Goal: Find specific page/section: Find specific page/section

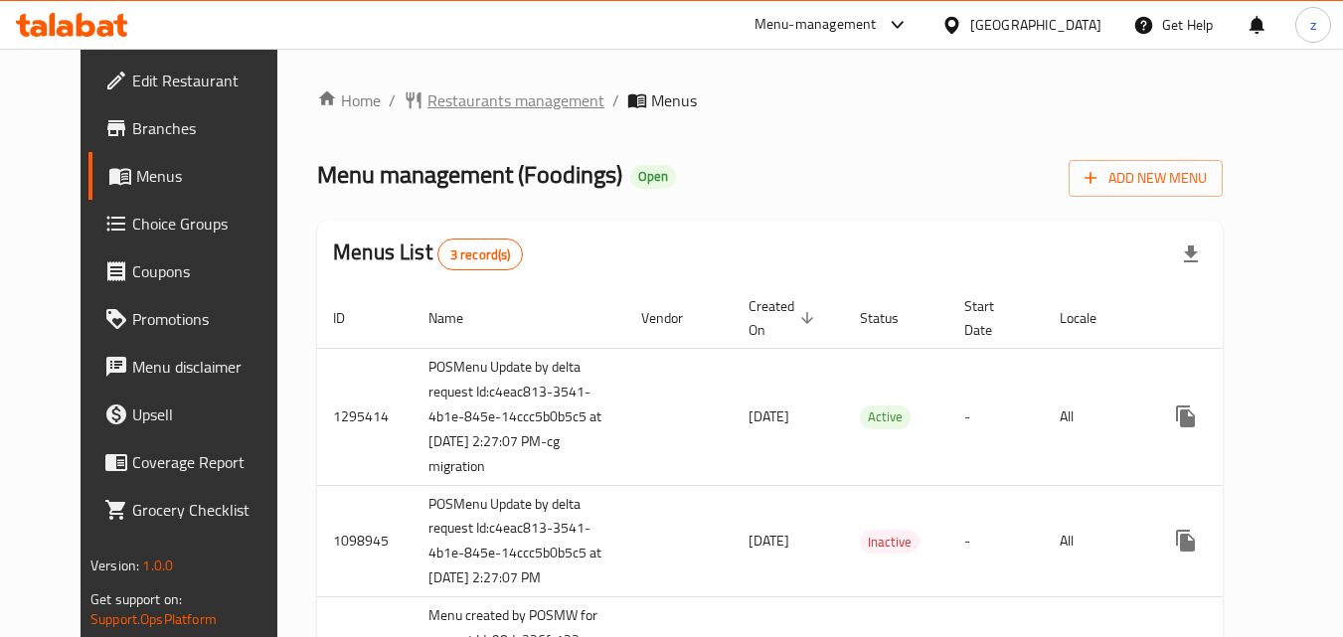
click at [442, 99] on span "Restaurants management" at bounding box center [515, 100] width 177 height 24
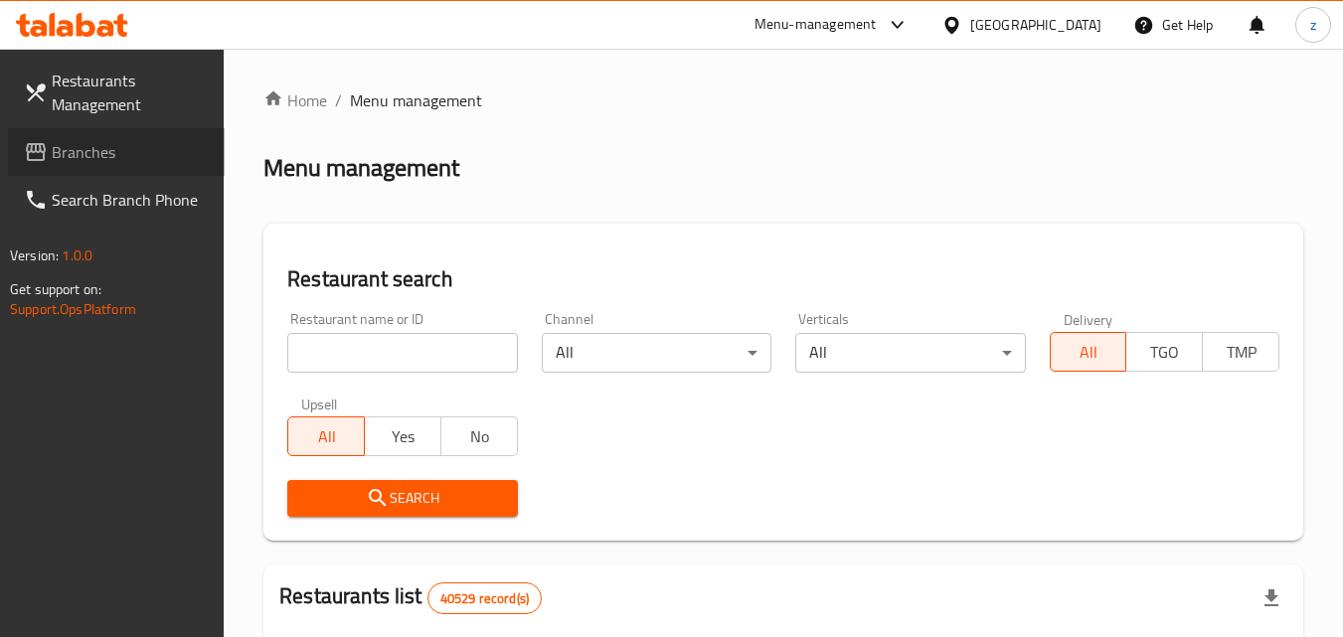
click at [80, 147] on span "Branches" at bounding box center [130, 152] width 157 height 24
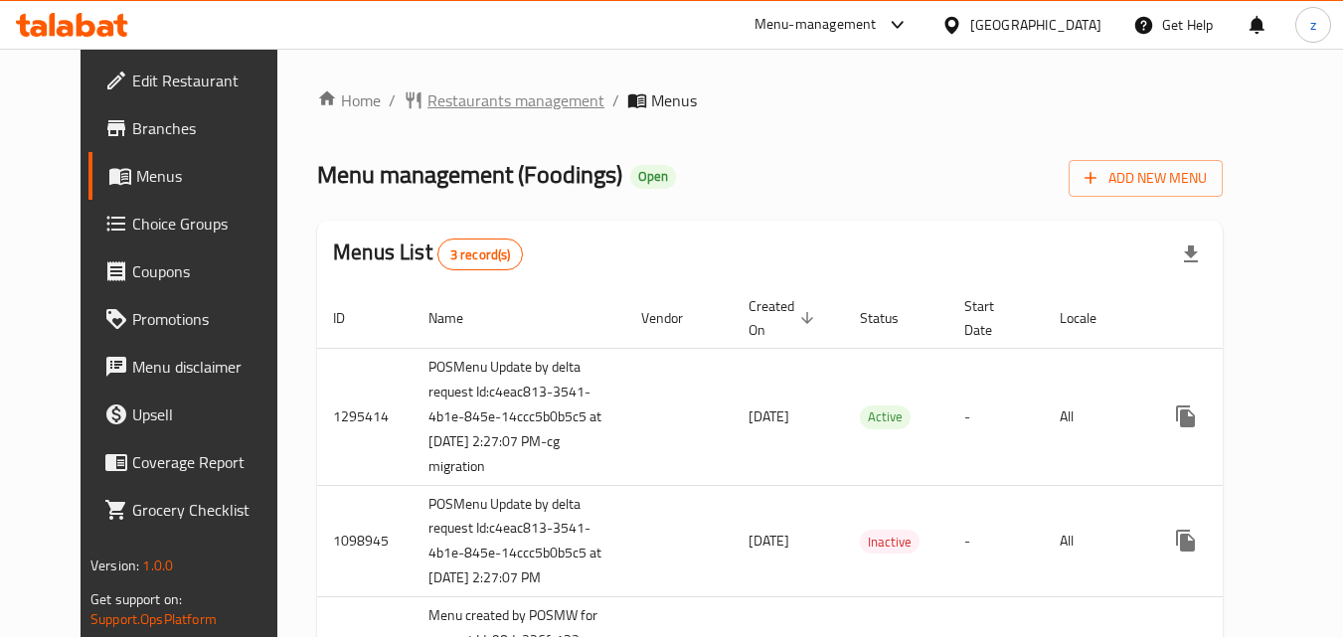
click at [435, 100] on span "Restaurants management" at bounding box center [515, 100] width 177 height 24
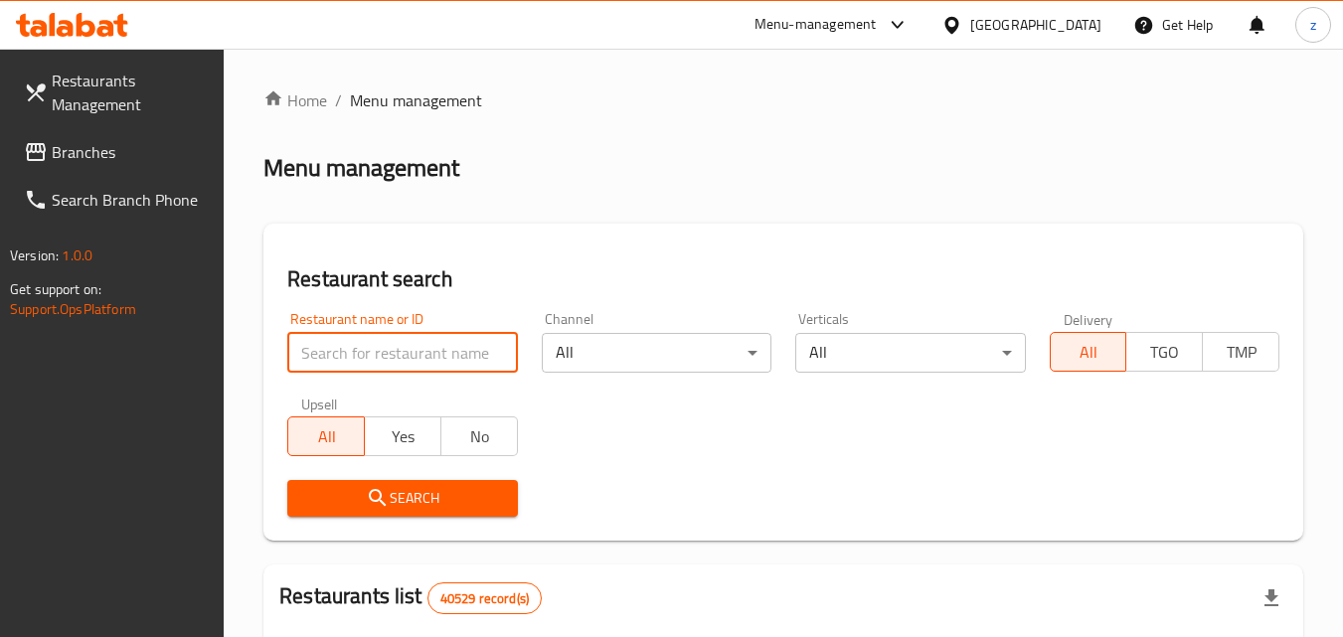
click at [430, 351] on input "search" at bounding box center [402, 353] width 230 height 40
paste input "620866"
type input "620866"
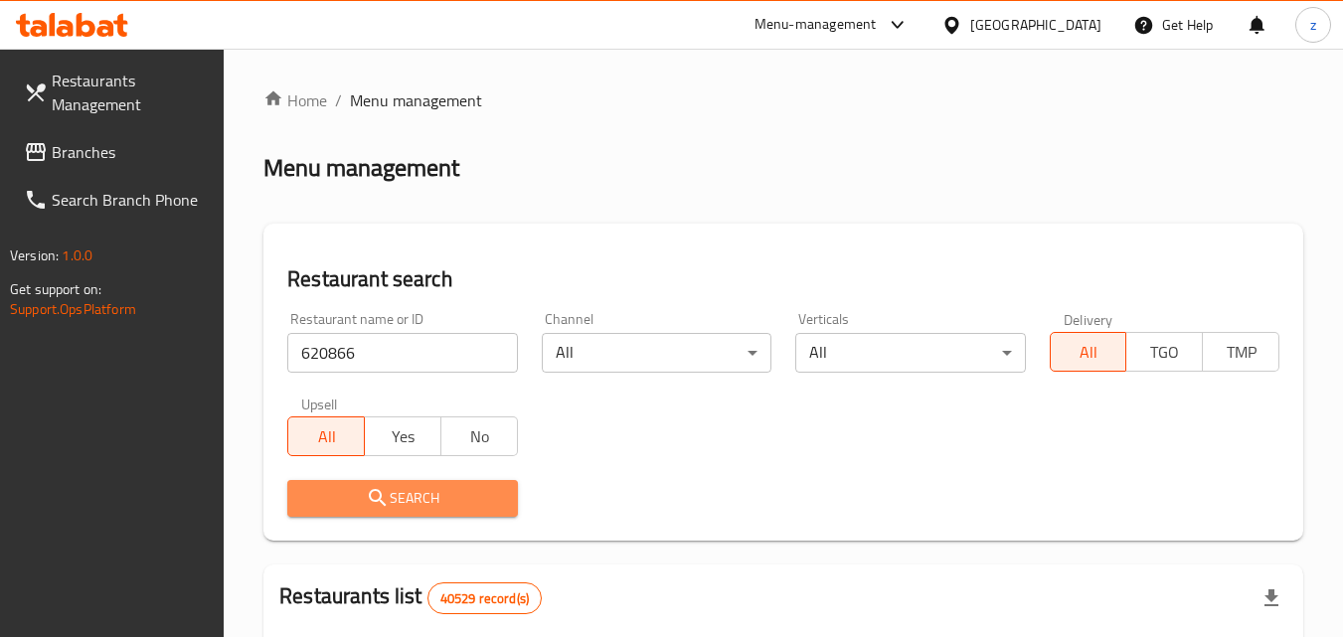
click at [373, 490] on icon "submit" at bounding box center [377, 497] width 17 height 17
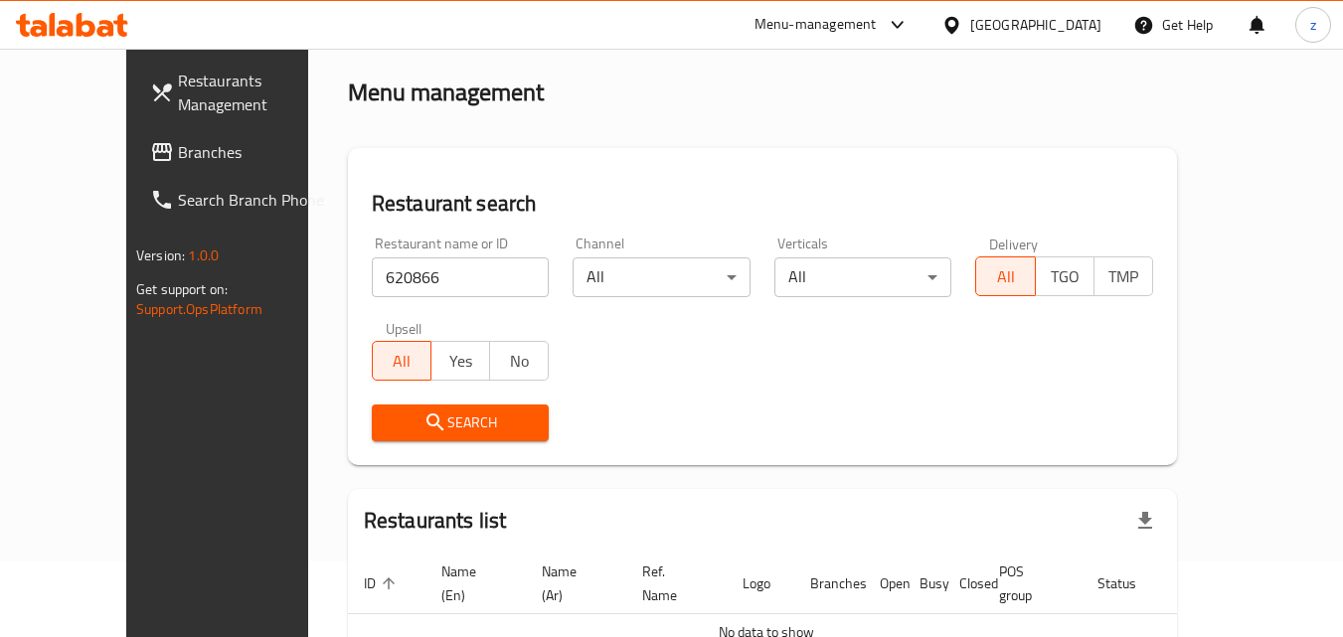
scroll to position [175, 0]
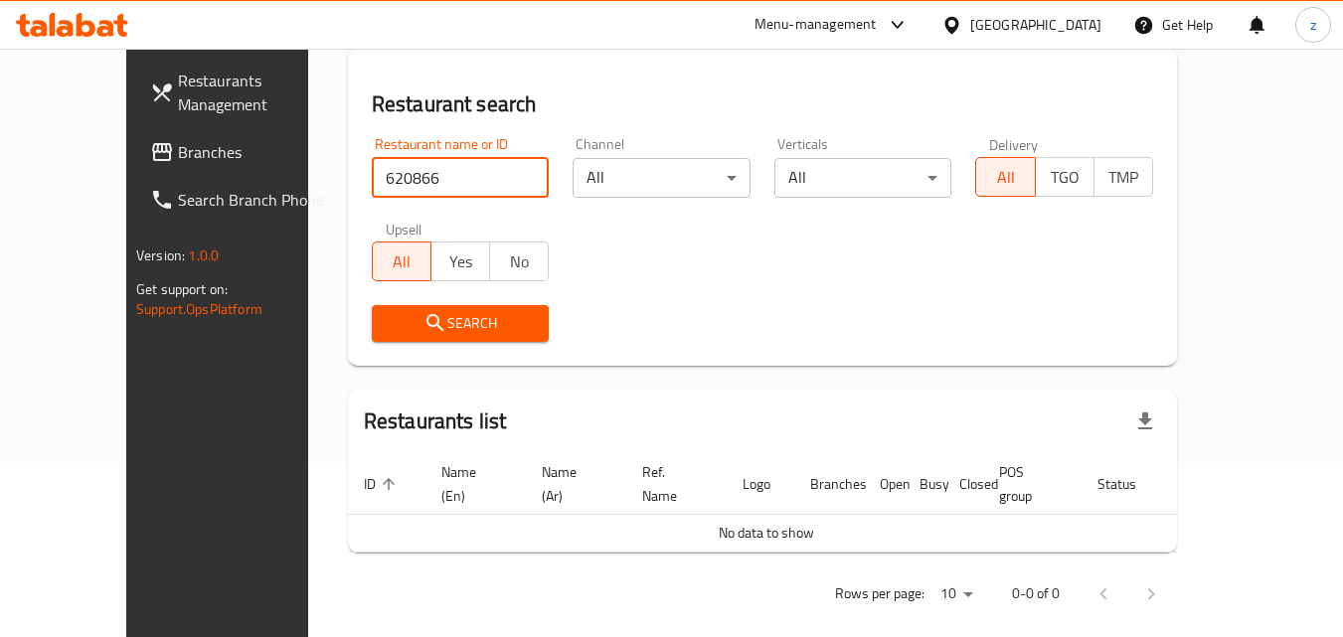
click at [431, 175] on input "620866" at bounding box center [461, 178] width 178 height 40
click at [495, 178] on input "620866" at bounding box center [461, 178] width 178 height 40
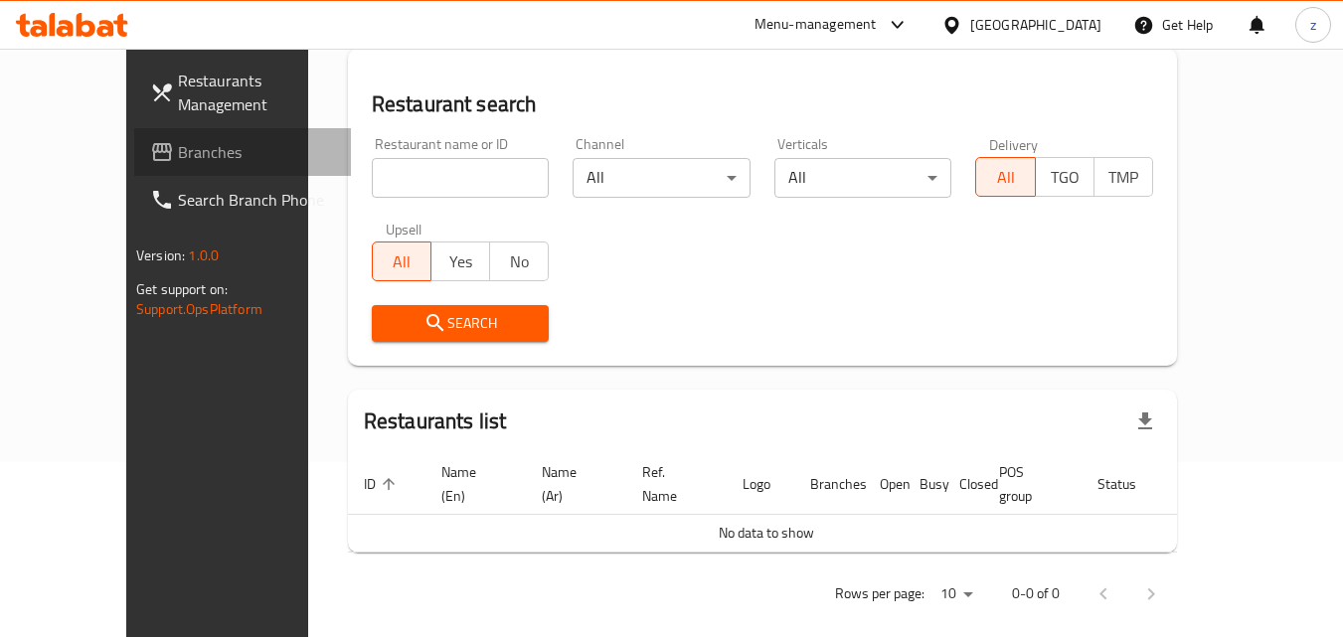
click at [178, 157] on span "Branches" at bounding box center [256, 152] width 157 height 24
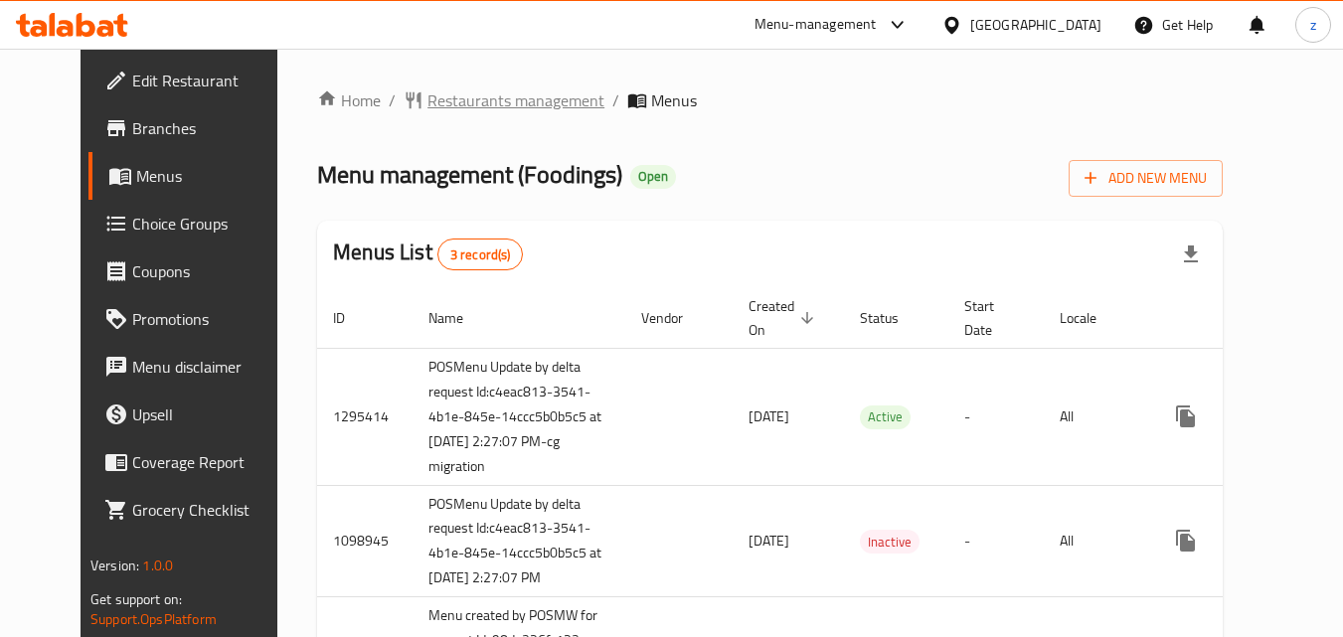
click at [429, 97] on span "Restaurants management" at bounding box center [515, 100] width 177 height 24
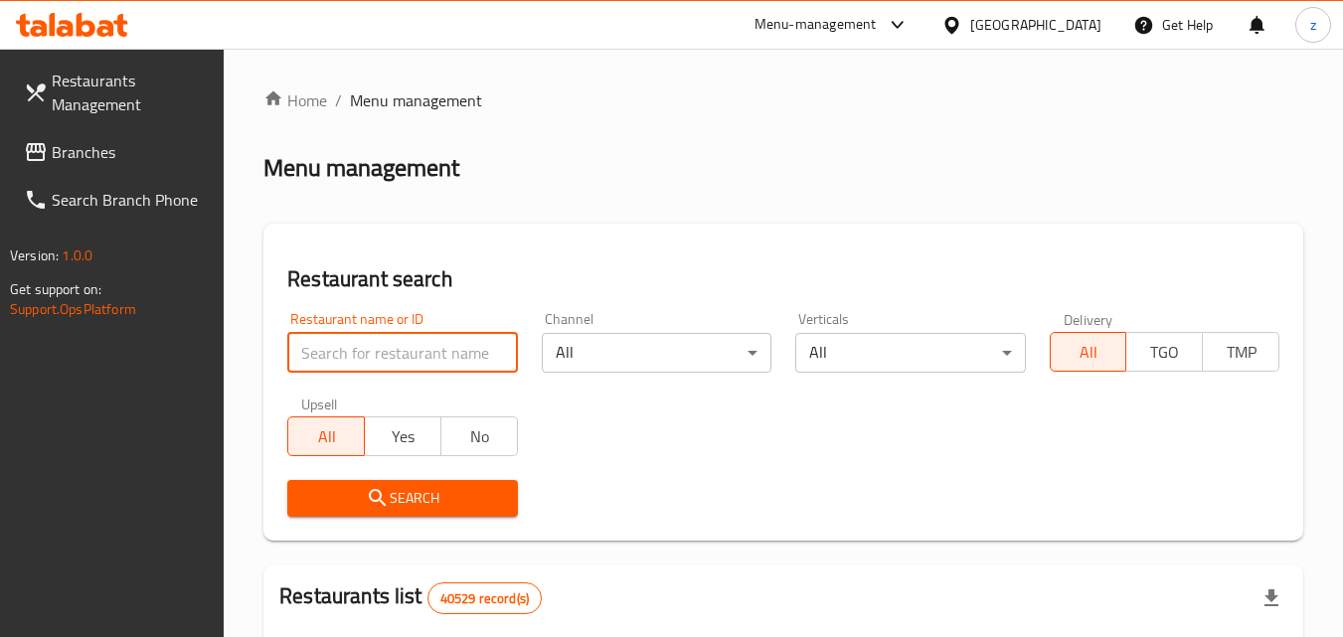
click at [418, 342] on input "search" at bounding box center [402, 353] width 230 height 40
paste input "612513"
type input "612513"
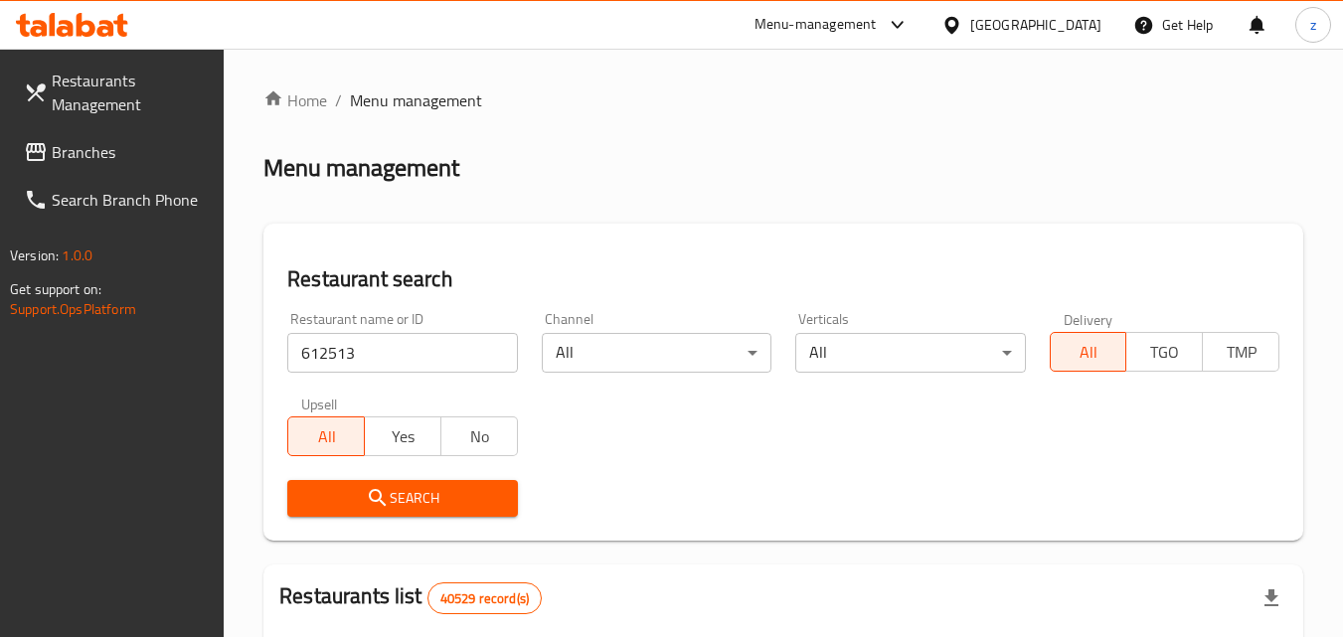
click at [376, 497] on icon "submit" at bounding box center [378, 498] width 24 height 24
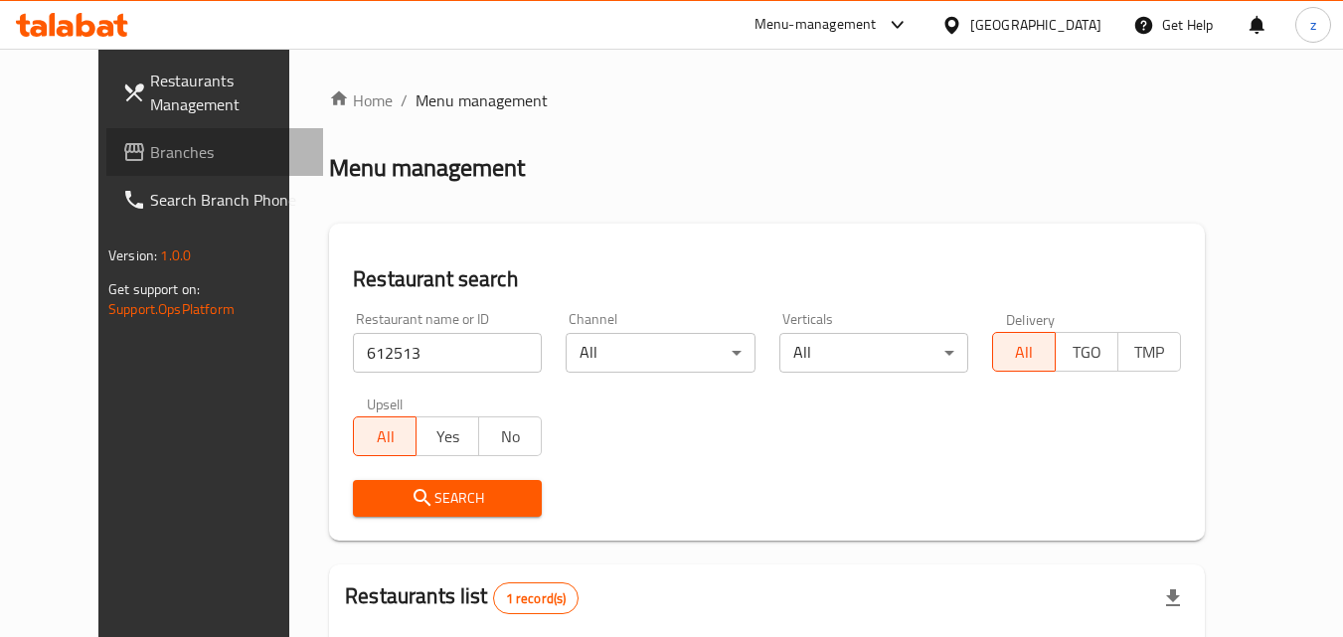
click at [150, 160] on span "Branches" at bounding box center [228, 152] width 157 height 24
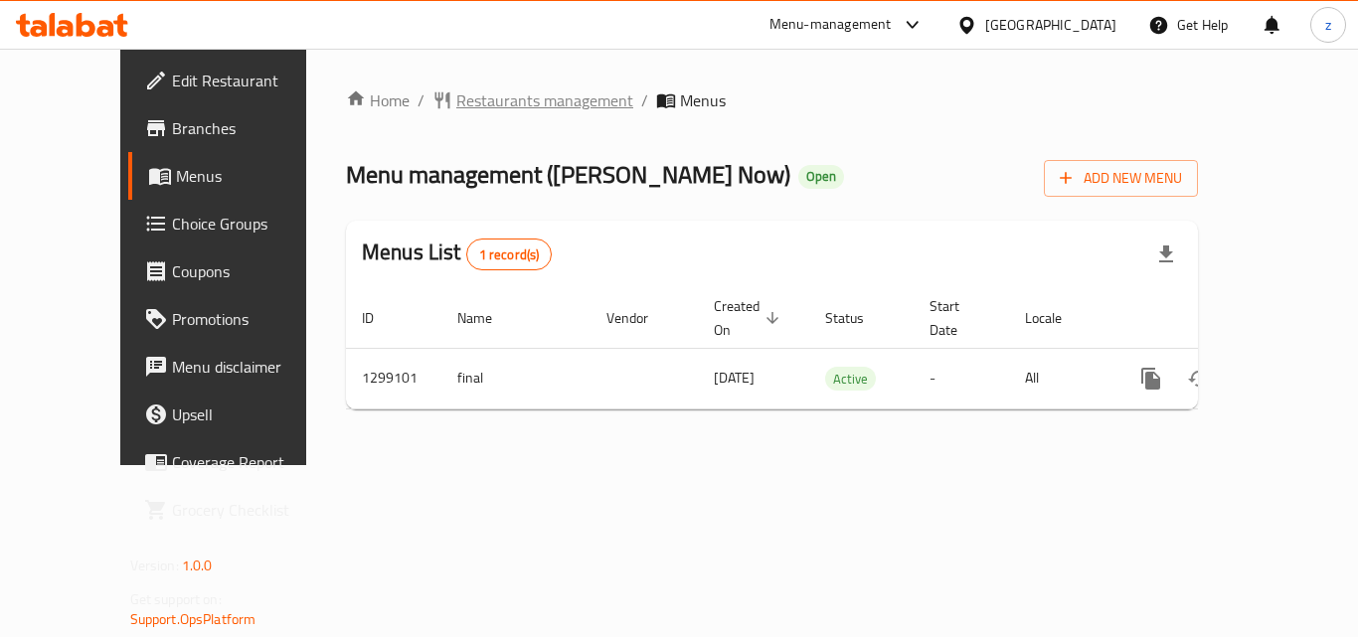
click at [456, 100] on span "Restaurants management" at bounding box center [544, 100] width 177 height 24
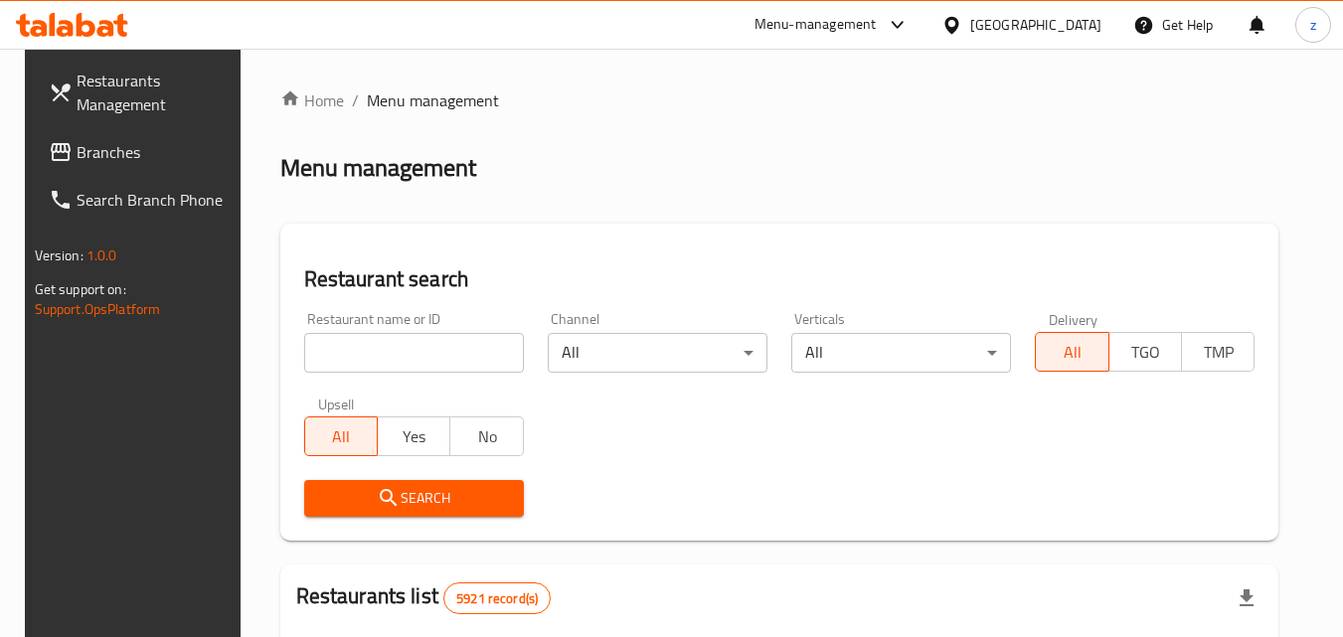
click at [404, 353] on input "search" at bounding box center [414, 353] width 220 height 40
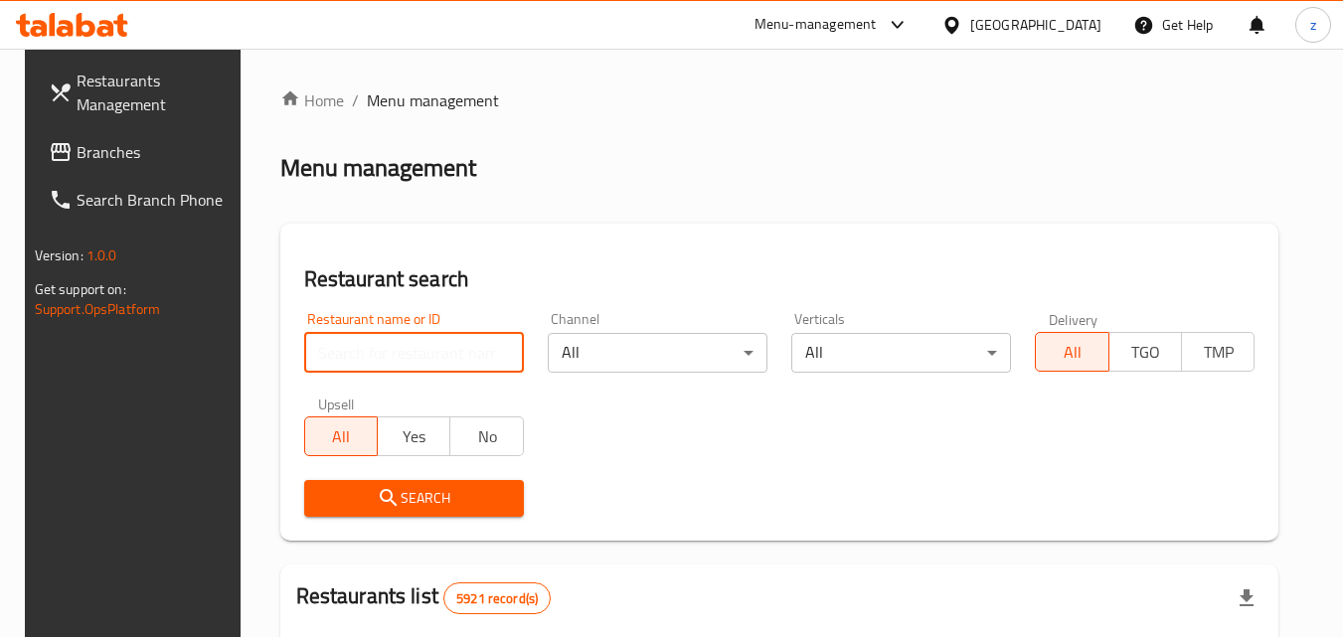
paste input "701235"
type input "701235"
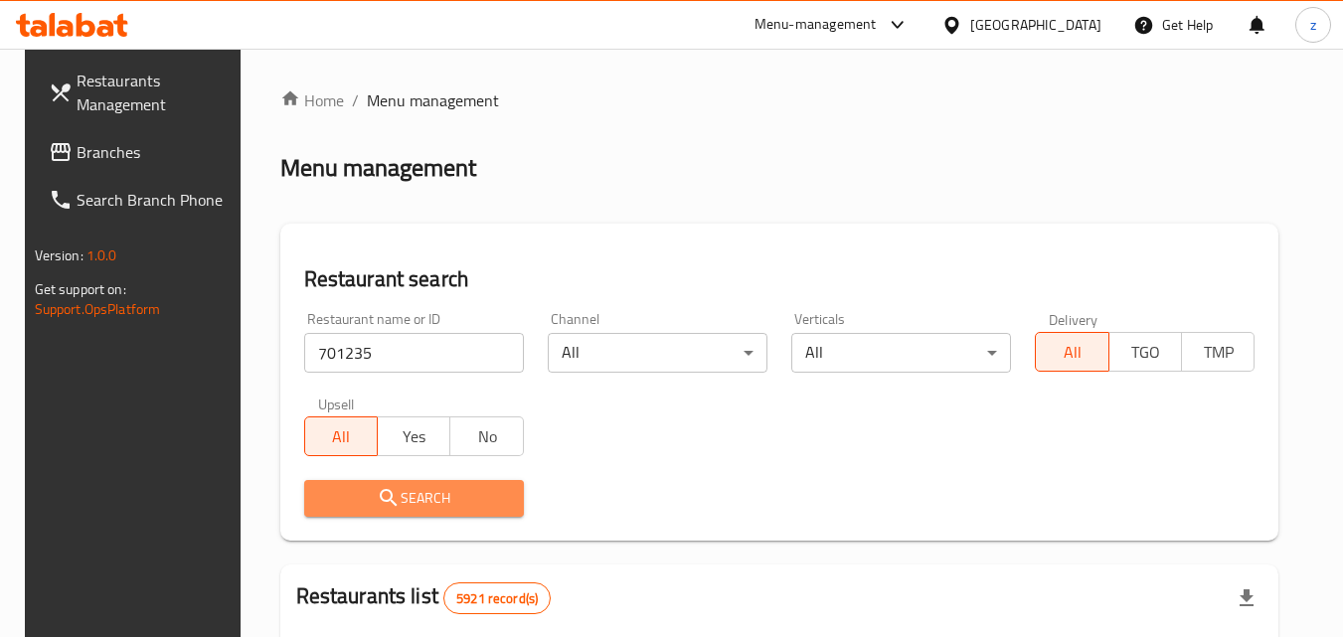
click at [393, 512] on button "Search" at bounding box center [414, 498] width 220 height 37
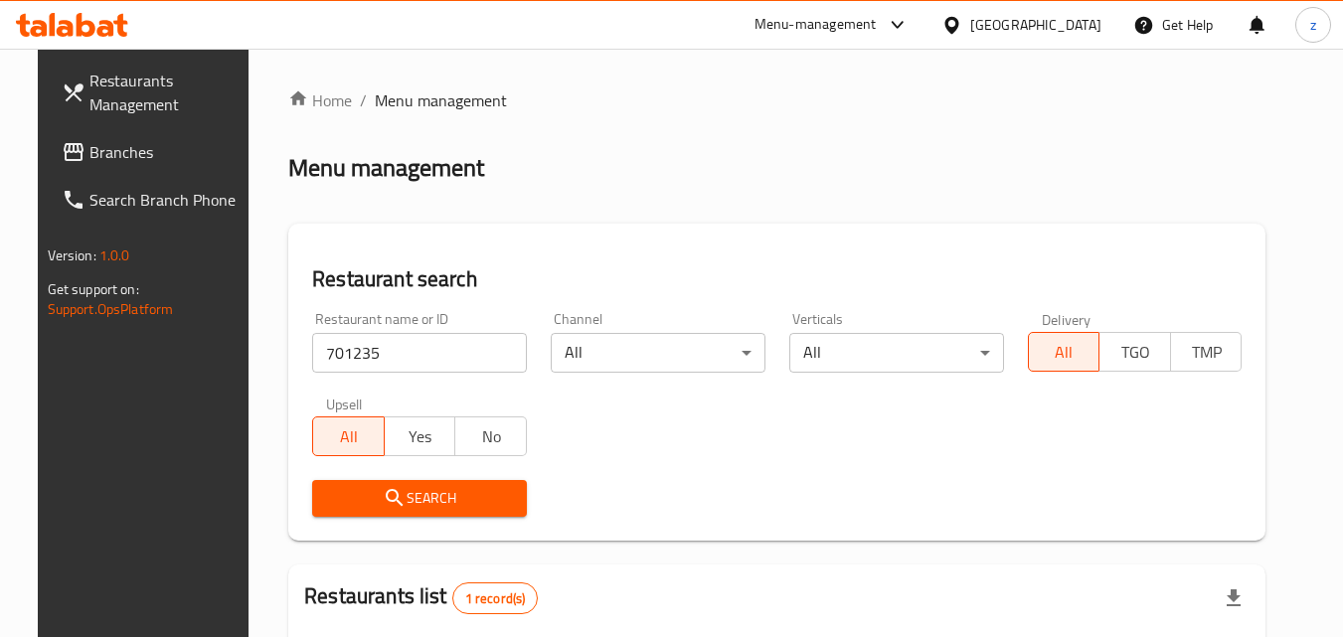
click at [1064, 20] on div "Bahrain" at bounding box center [1035, 25] width 131 height 22
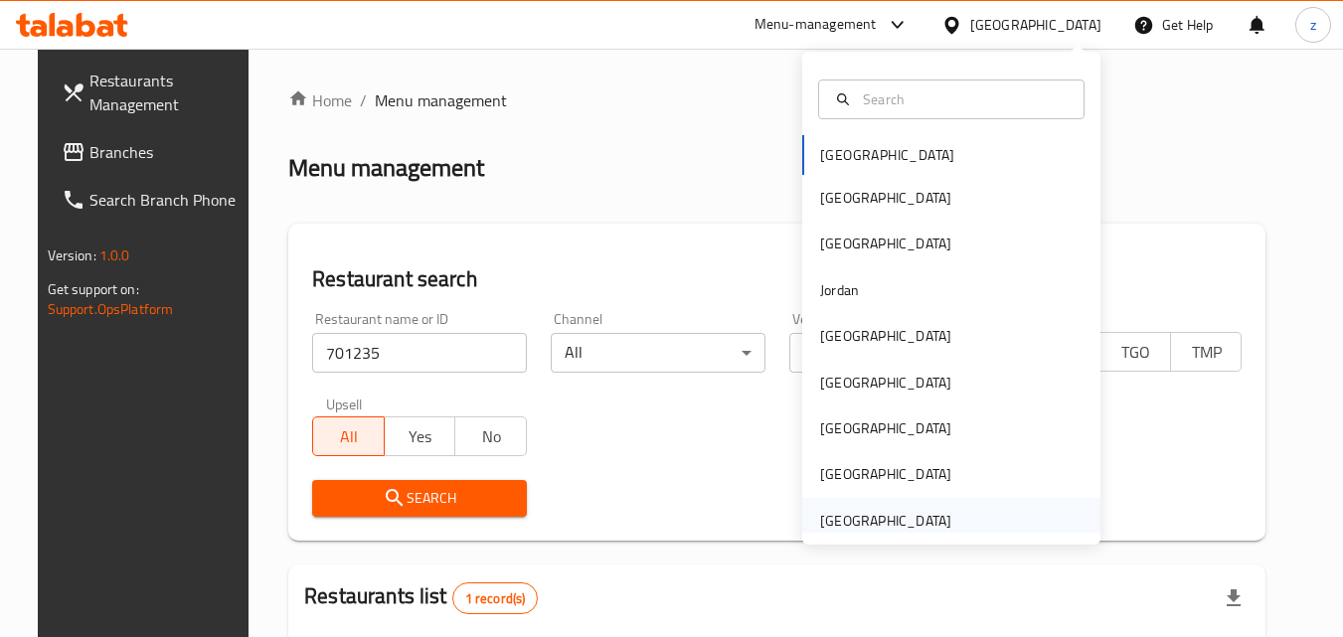
click at [895, 512] on div "[GEOGRAPHIC_DATA]" at bounding box center [885, 521] width 131 height 22
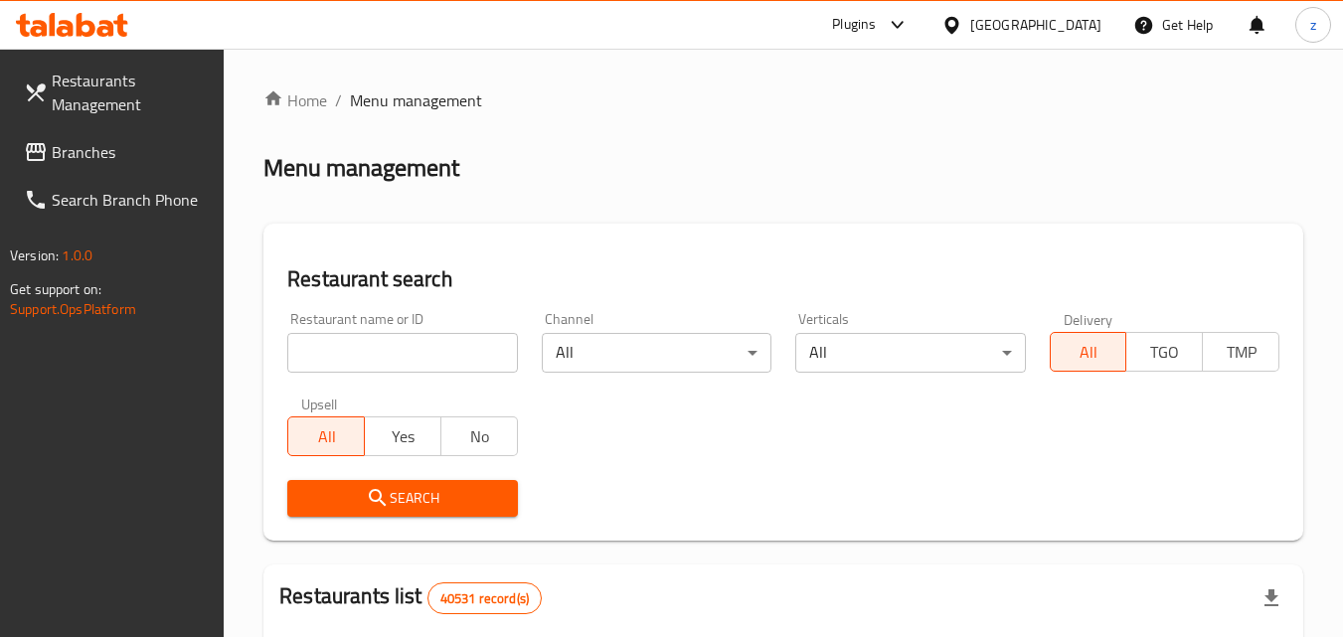
click at [94, 153] on span "Branches" at bounding box center [130, 152] width 157 height 24
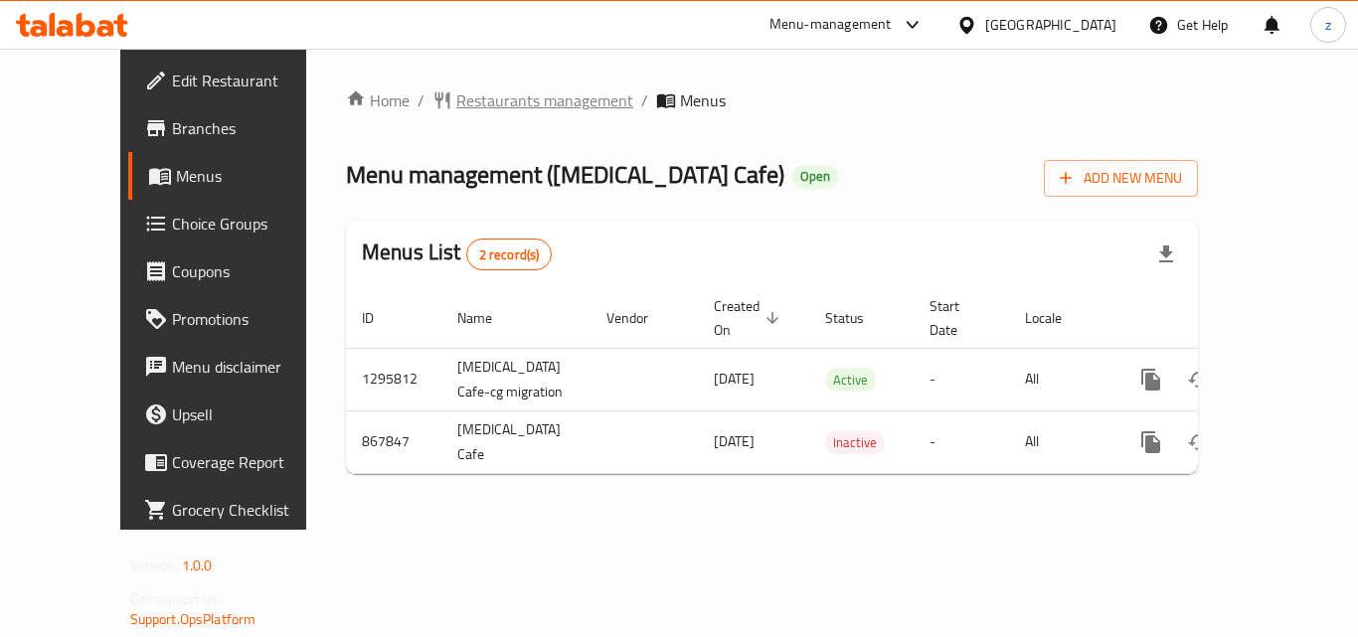
click at [456, 106] on span "Restaurants management" at bounding box center [544, 100] width 177 height 24
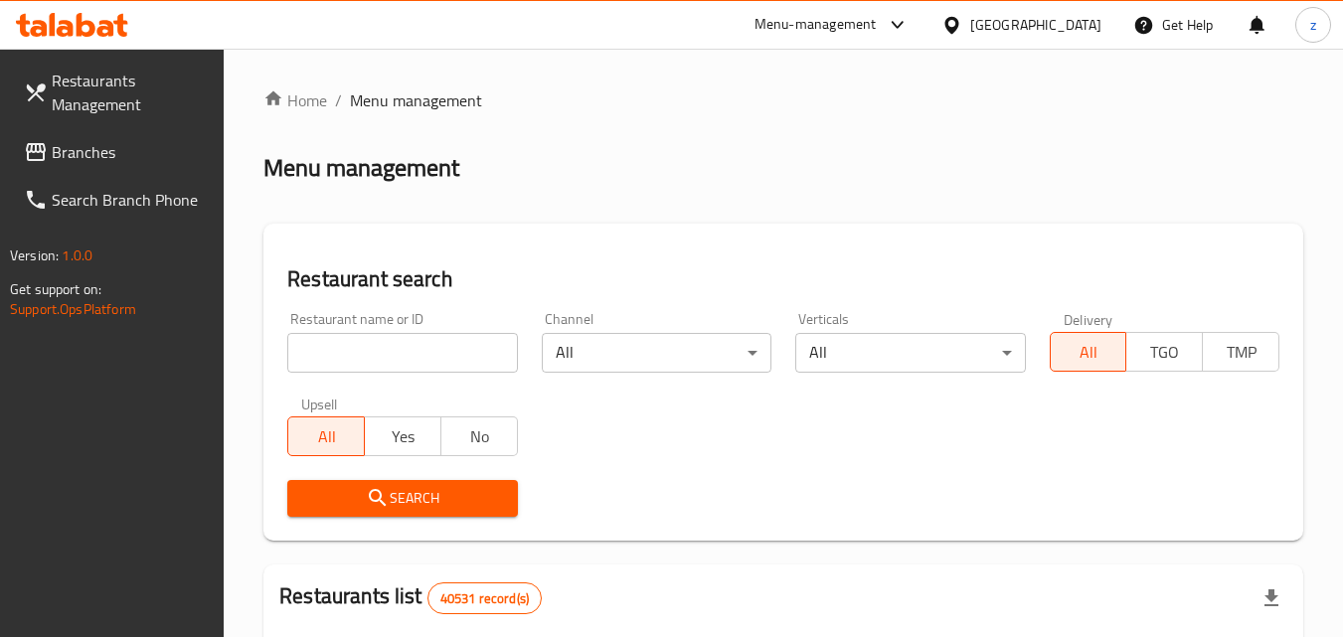
click at [406, 342] on input "search" at bounding box center [402, 353] width 230 height 40
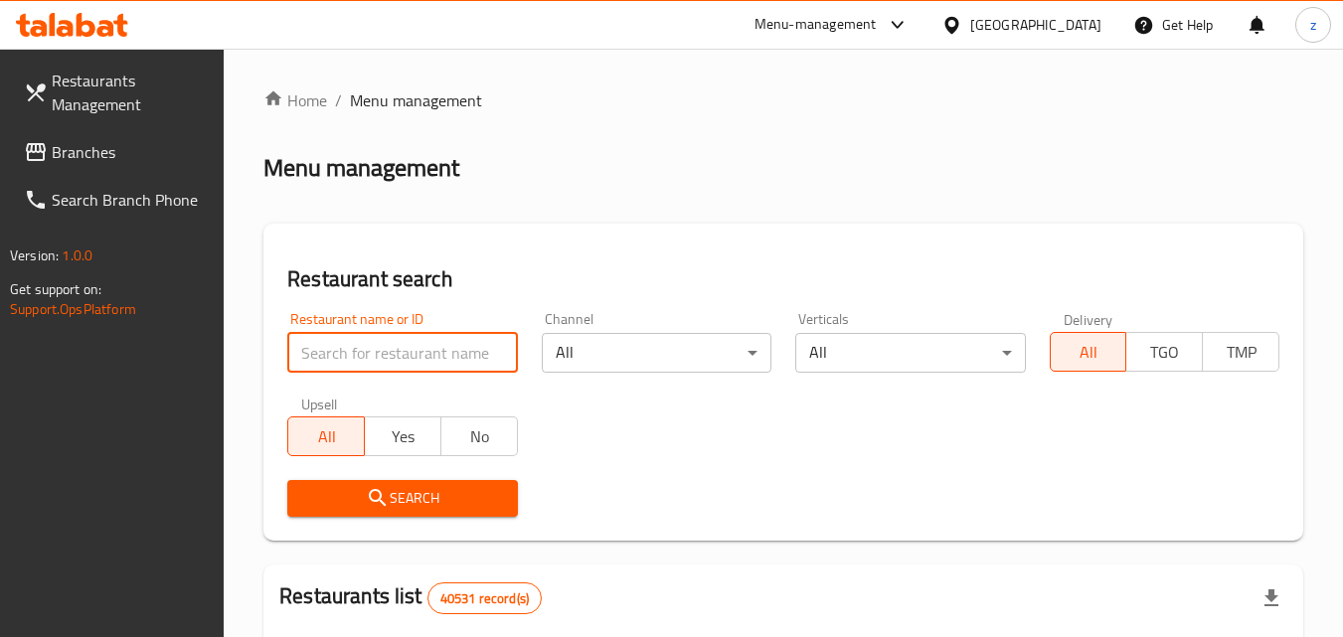
paste input "656247"
type input "656247"
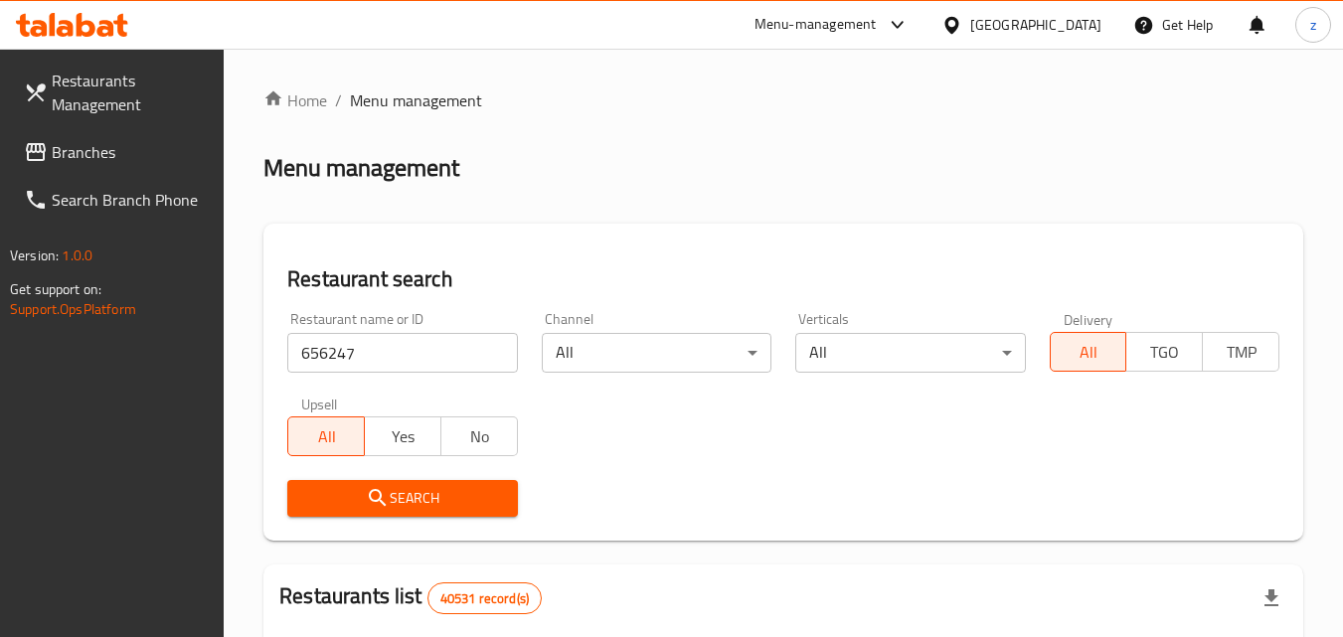
click at [355, 504] on span "Search" at bounding box center [402, 498] width 198 height 25
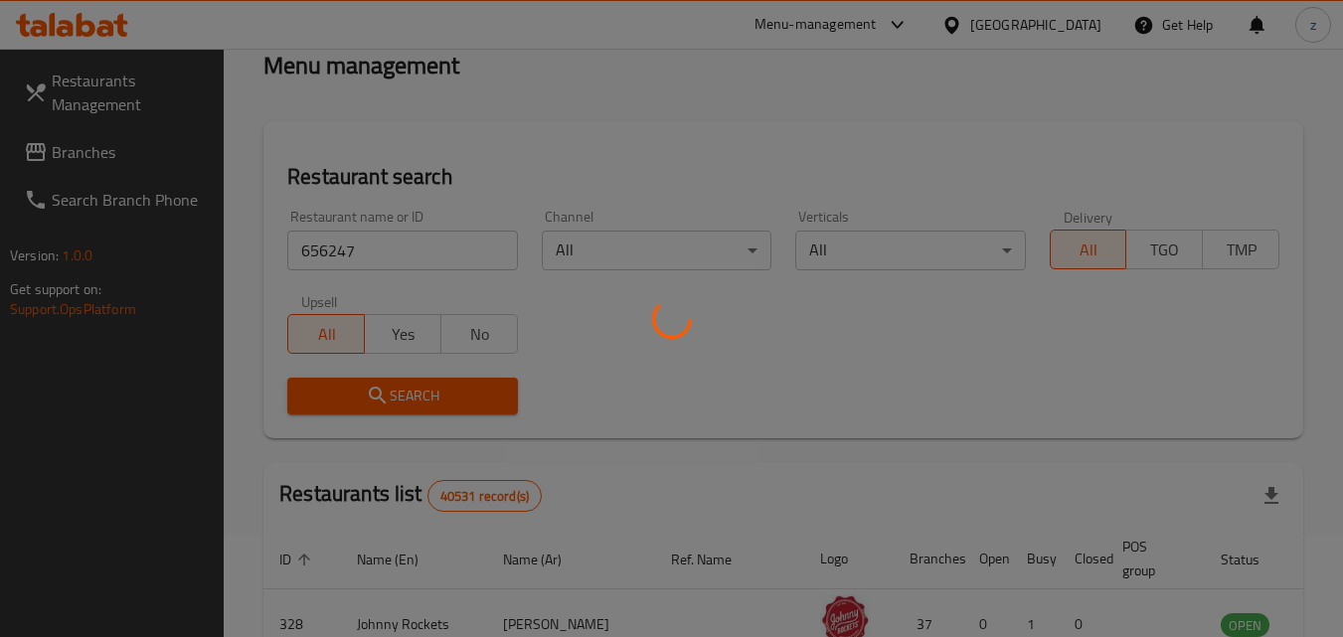
scroll to position [199, 0]
